Goal: Information Seeking & Learning: Learn about a topic

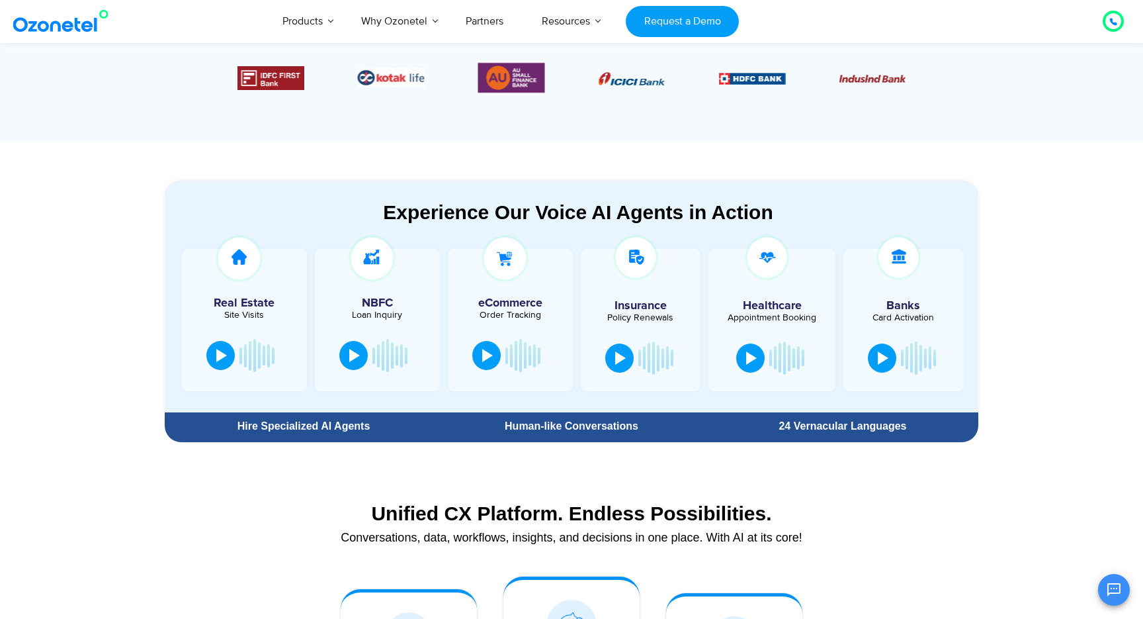
scroll to position [599, 0]
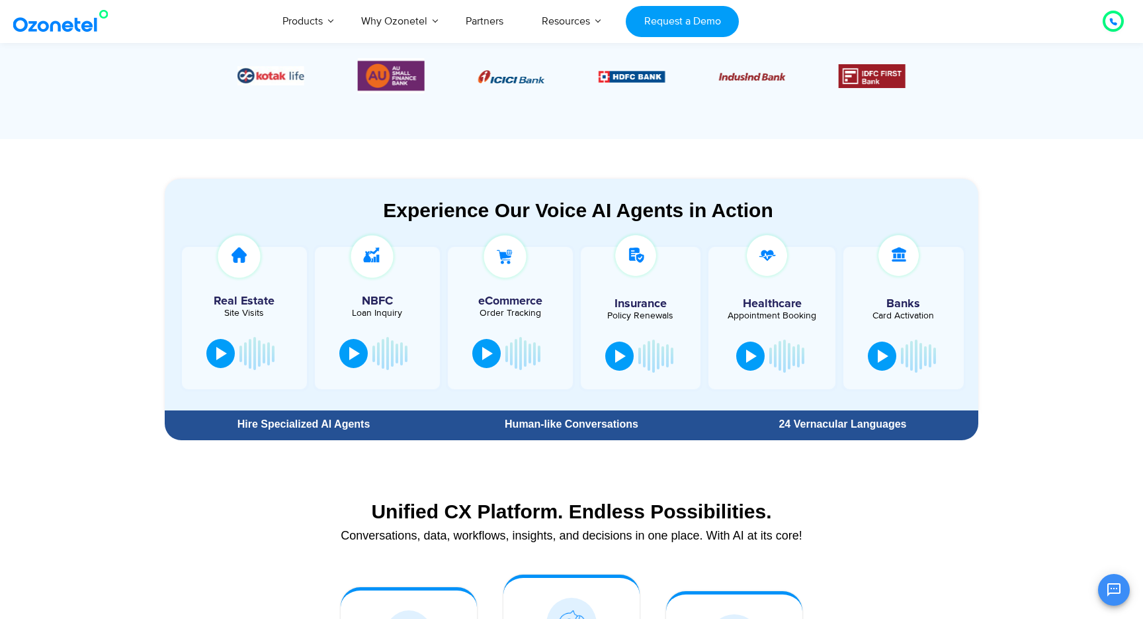
click at [117, 345] on section "Experience Our Voice AI Agents in Action Real Estate Site Visits NBFC Loan Inqu…" at bounding box center [571, 292] width 1143 height 307
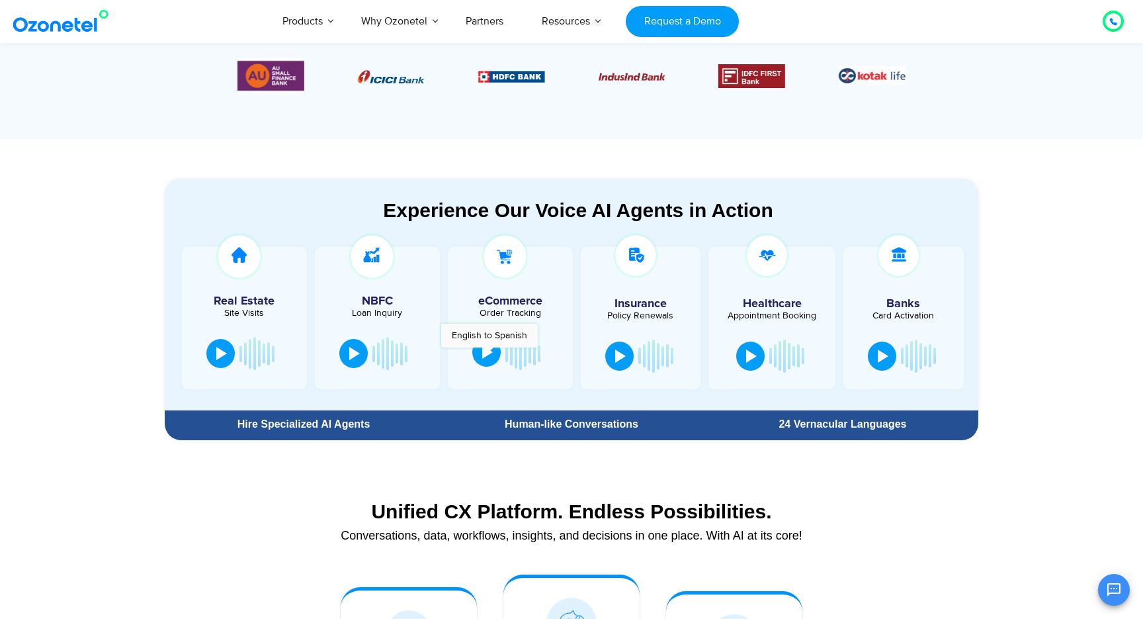
click at [489, 353] on div at bounding box center [487, 351] width 11 height 13
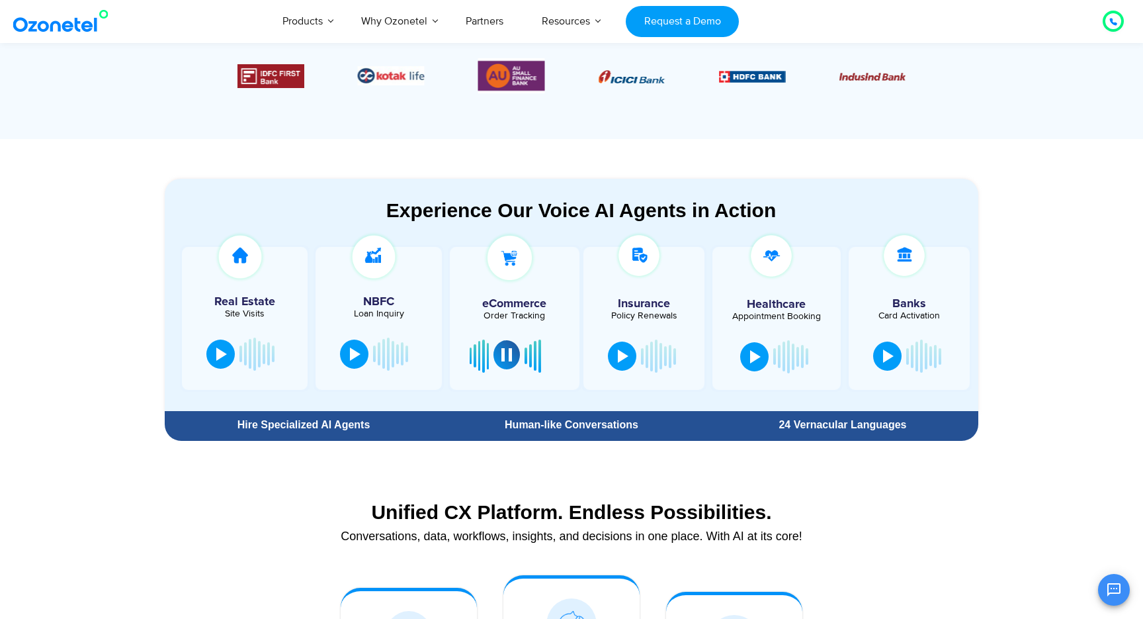
click at [505, 356] on div at bounding box center [507, 354] width 11 height 13
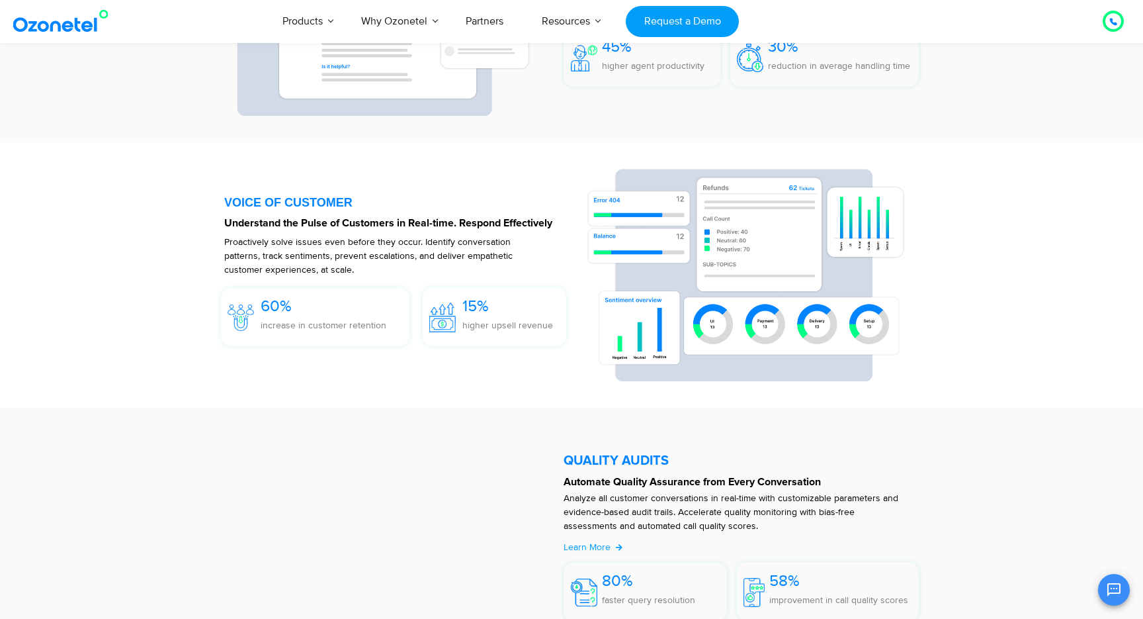
scroll to position [1914, 0]
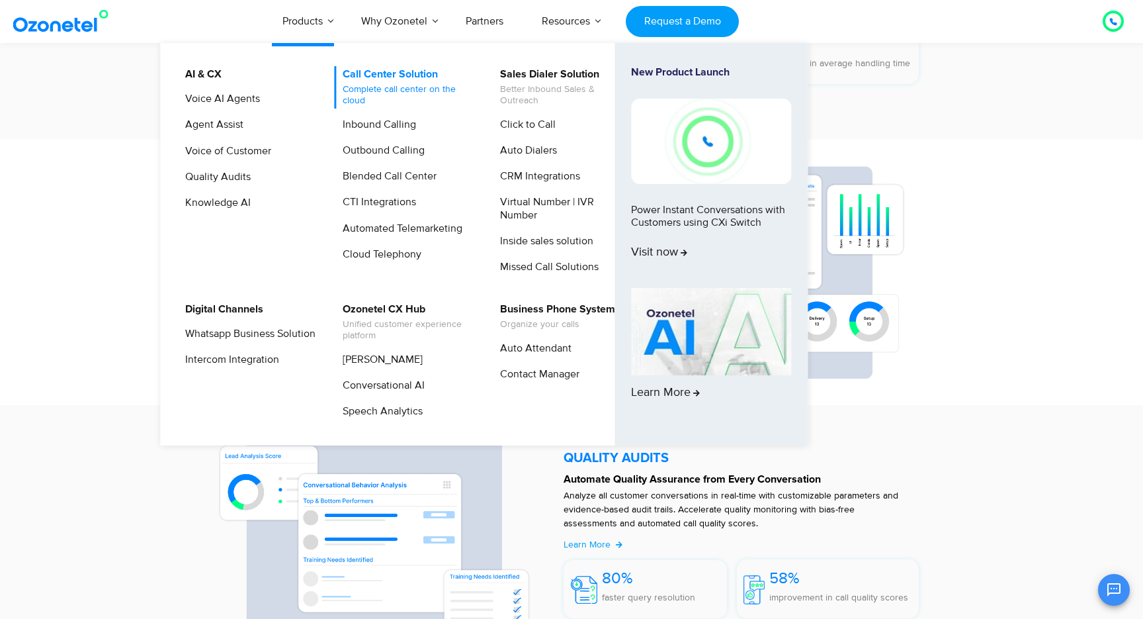
click at [402, 89] on span "Complete call center on the cloud" at bounding box center [408, 95] width 130 height 22
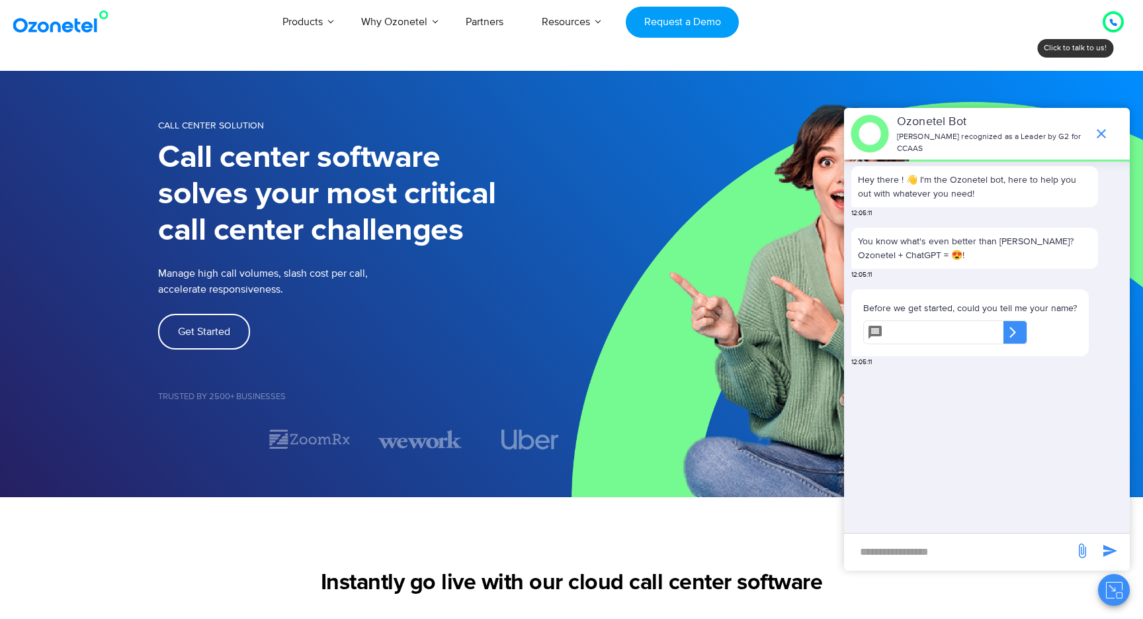
click at [1112, 17] on div at bounding box center [1114, 22] width 8 height 16
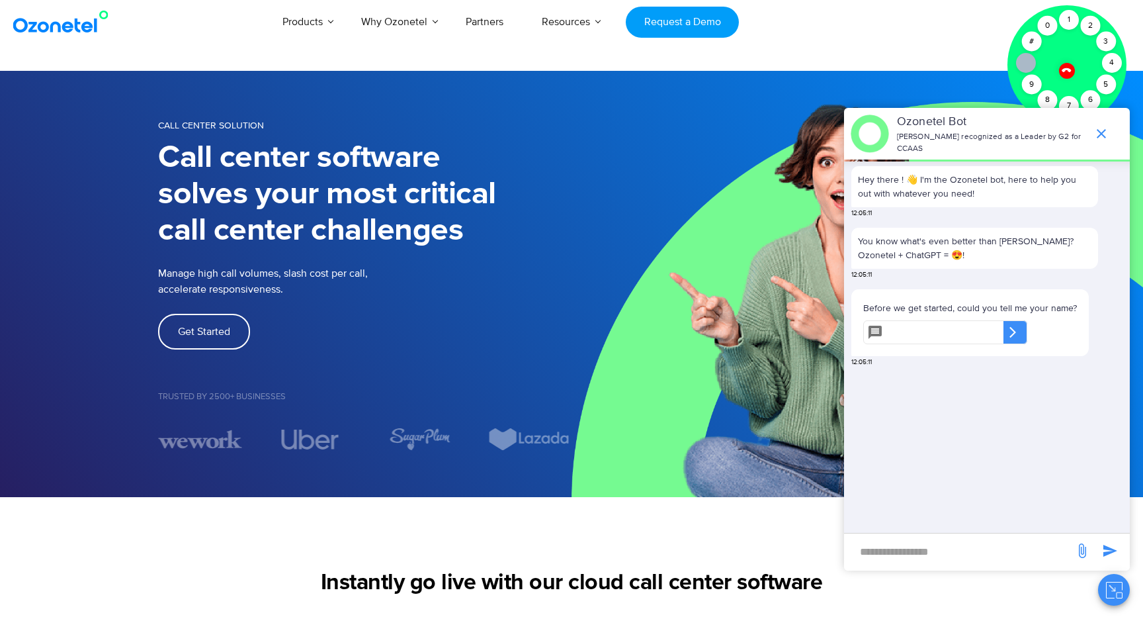
click at [1067, 69] on icon at bounding box center [1066, 70] width 9 height 9
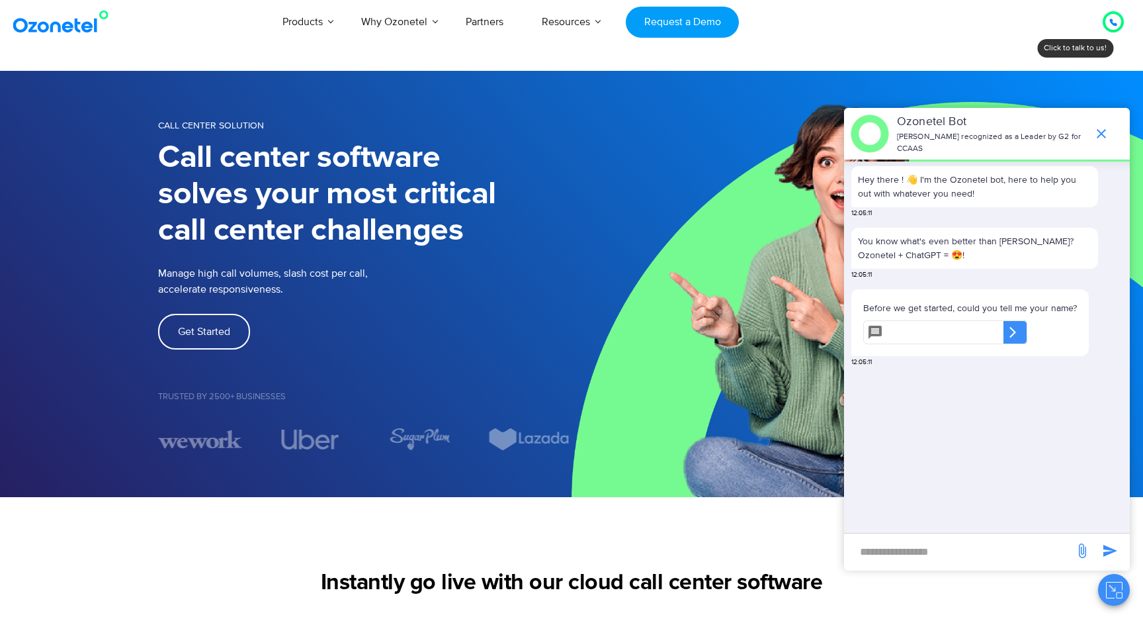
click at [1115, 23] on icon at bounding box center [1113, 22] width 7 height 7
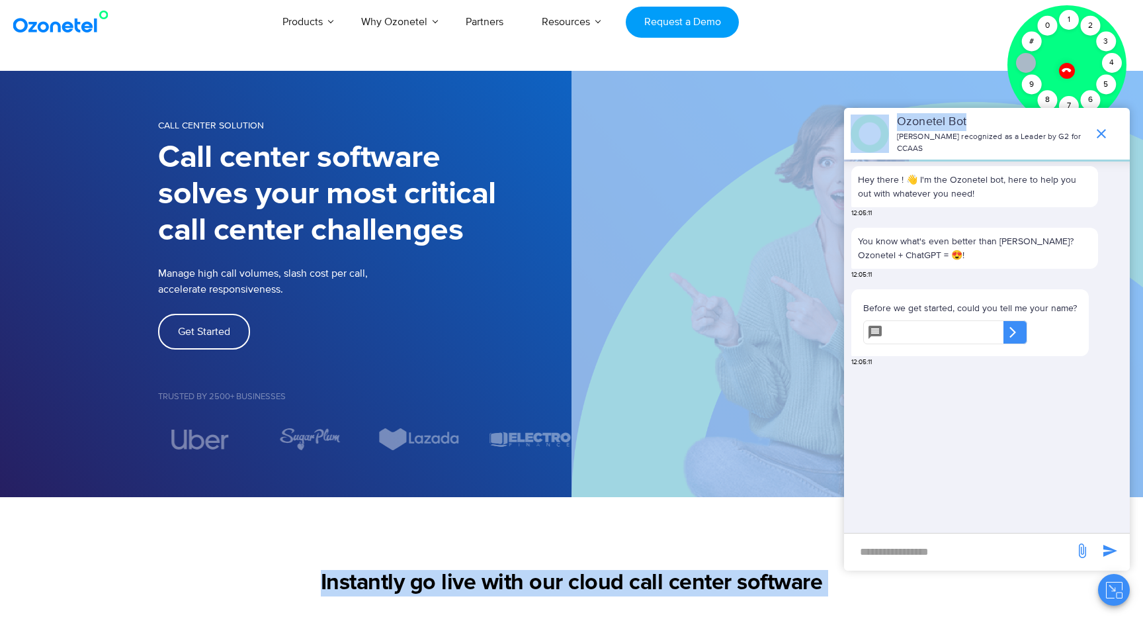
drag, startPoint x: 1044, startPoint y: 122, endPoint x: 844, endPoint y: 258, distance: 242.4
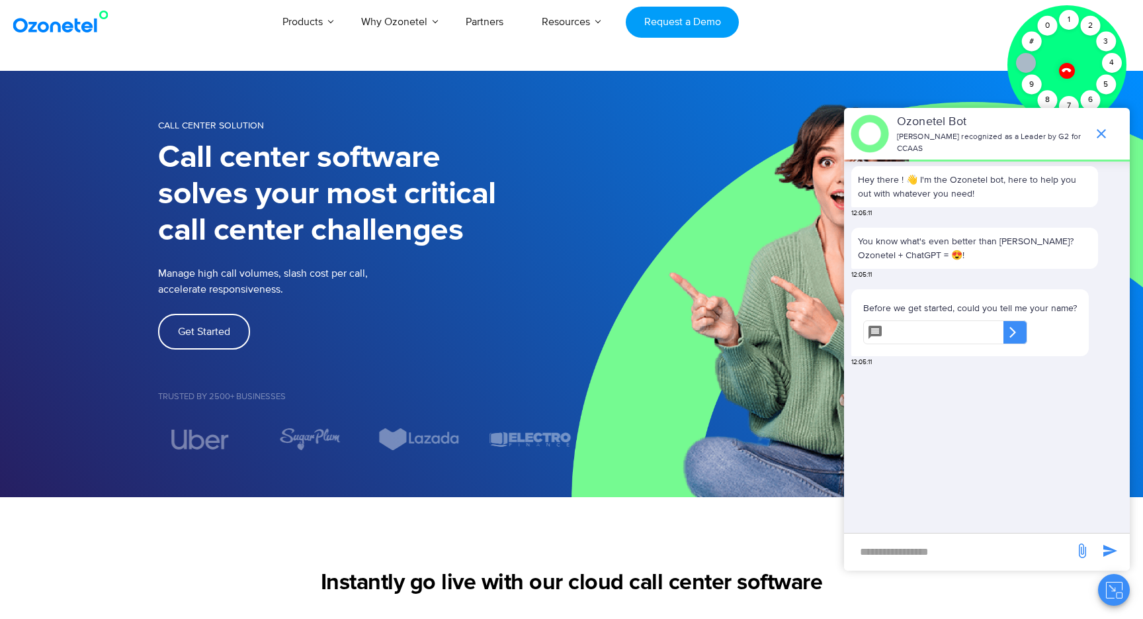
click at [1070, 21] on div "1" at bounding box center [1069, 20] width 20 height 20
click at [1108, 134] on icon "end chat or minimize" at bounding box center [1102, 134] width 16 height 16
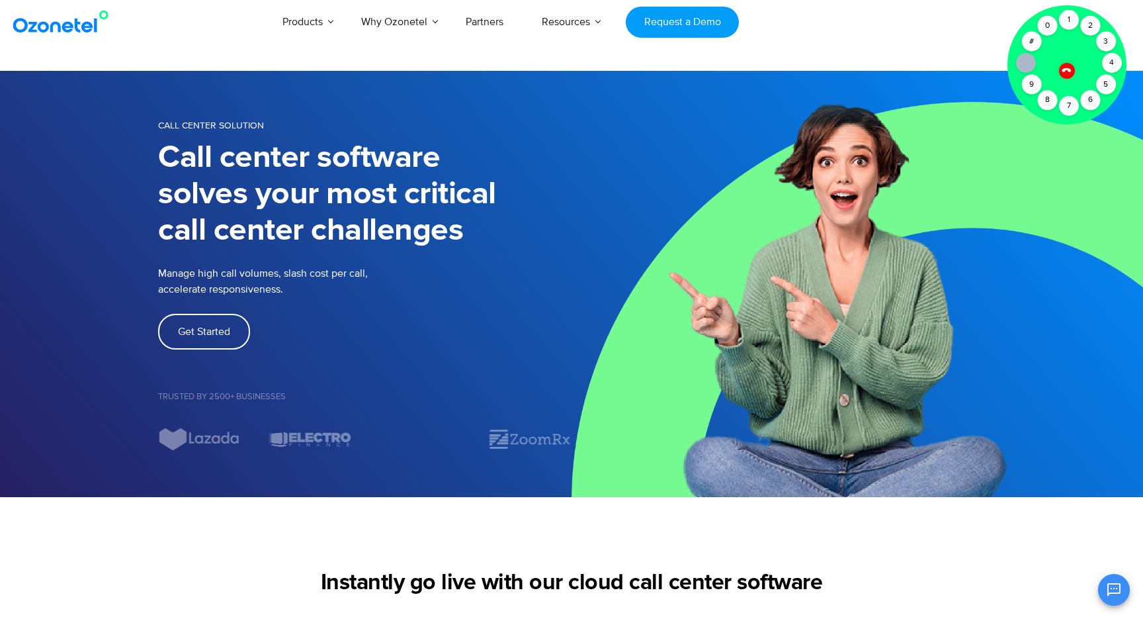
click at [1069, 69] on icon at bounding box center [1066, 70] width 9 height 9
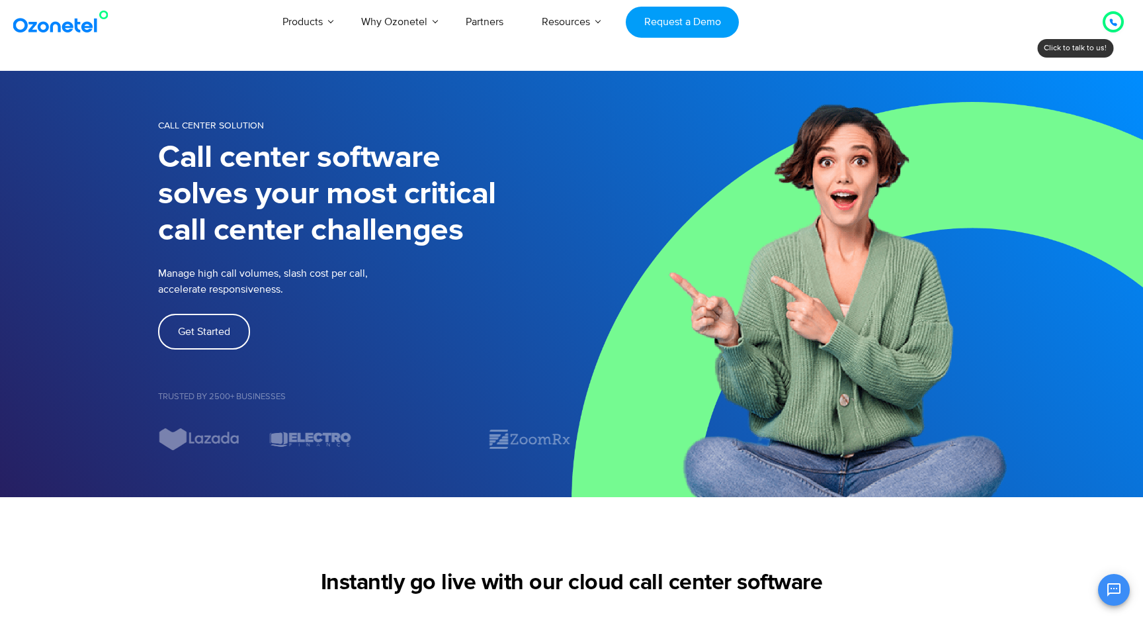
click at [1112, 21] on icon at bounding box center [1113, 22] width 7 height 7
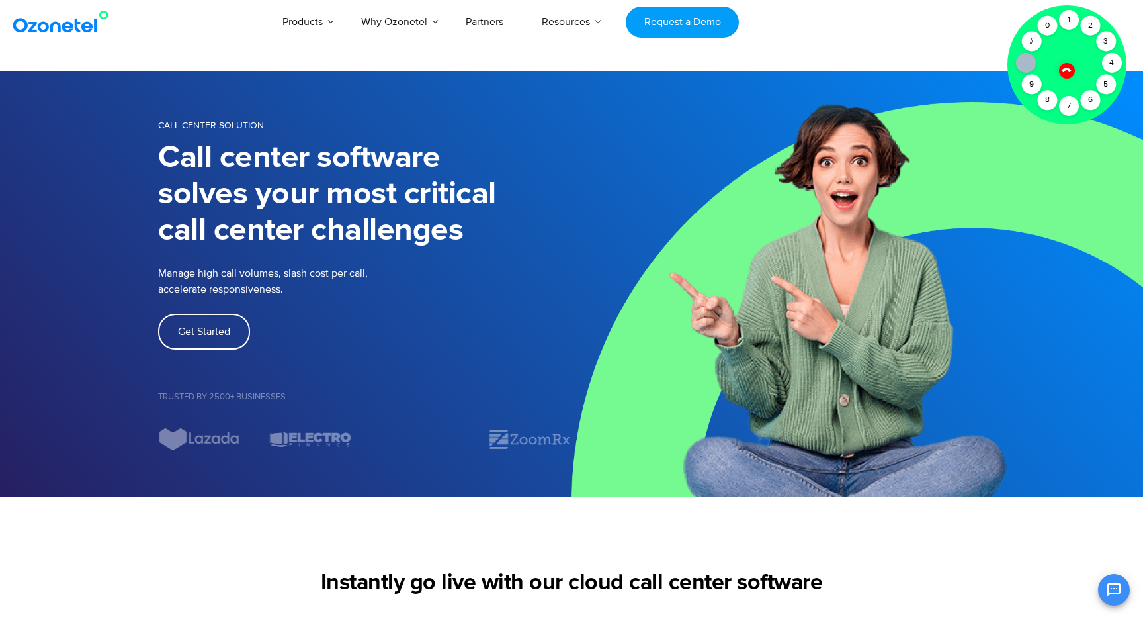
click at [1062, 73] on div at bounding box center [1067, 71] width 22 height 22
